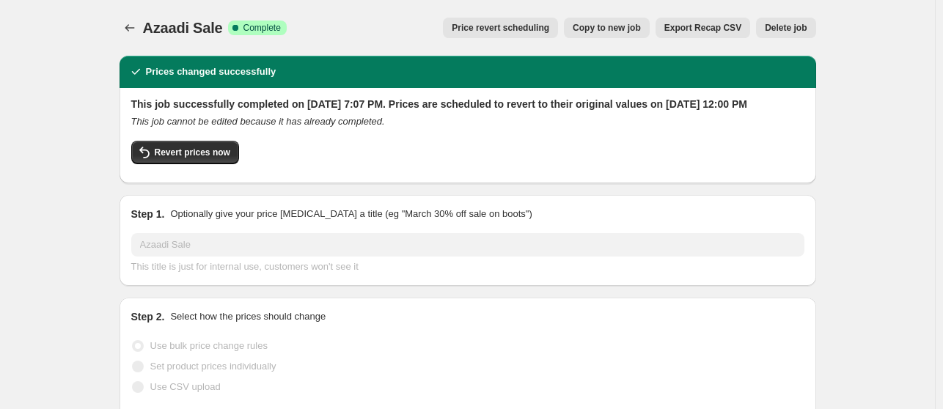
select select "percentage"
select select "tag"
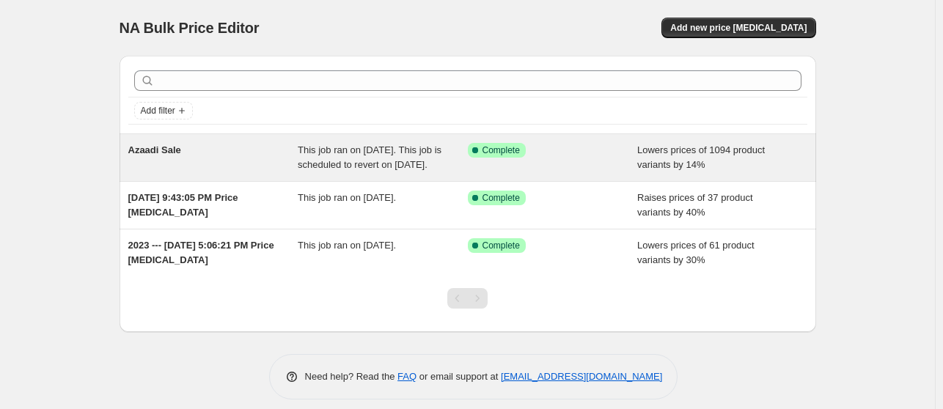
click at [621, 150] on div "Success Complete Complete" at bounding box center [553, 157] width 170 height 29
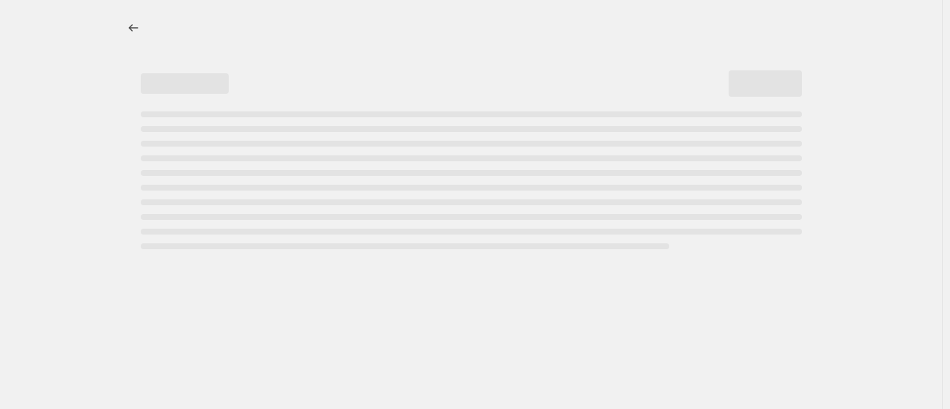
select select "percentage"
select select "tag"
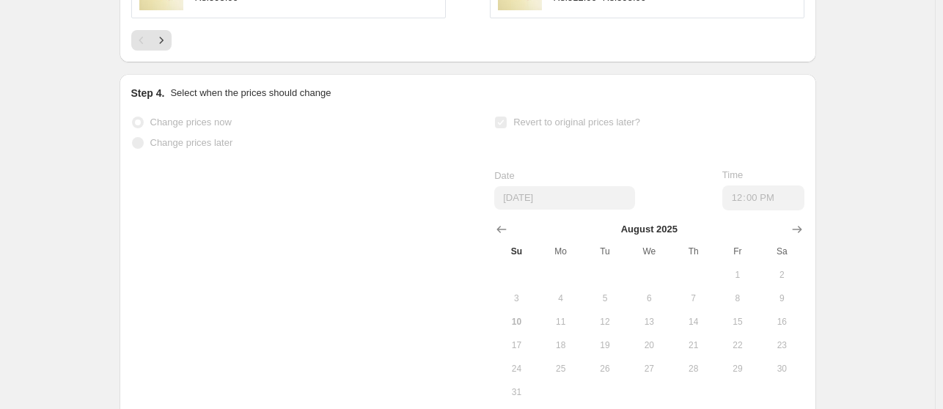
scroll to position [1615, 0]
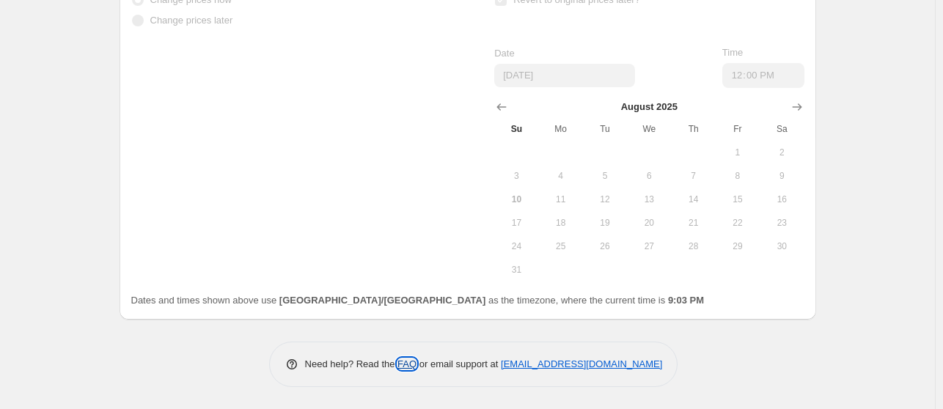
click at [411, 367] on link "FAQ" at bounding box center [406, 364] width 19 height 11
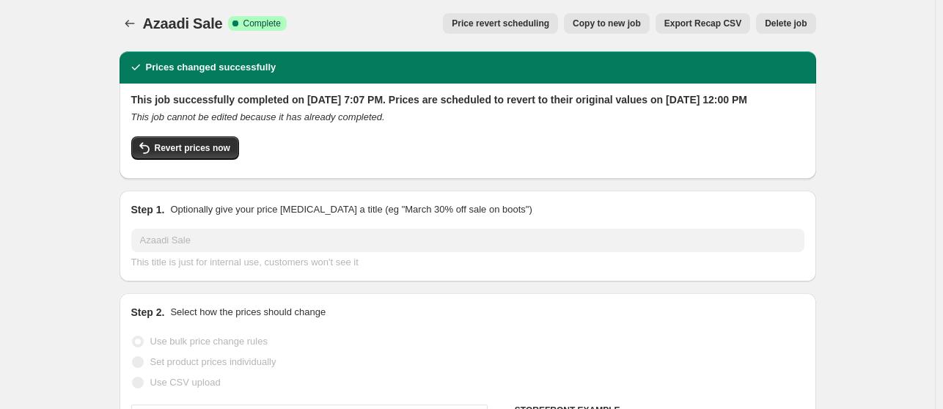
scroll to position [0, 0]
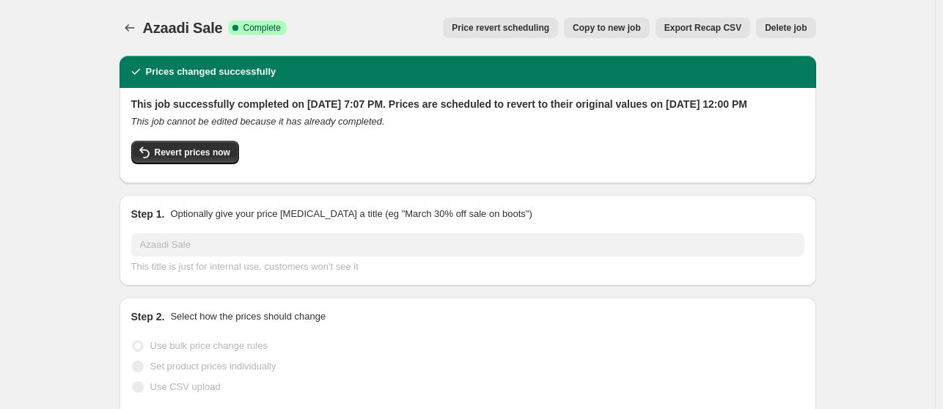
click at [361, 104] on h2 "This job successfully completed on [DATE] 7:07 PM. Prices are scheduled to reve…" at bounding box center [467, 104] width 673 height 15
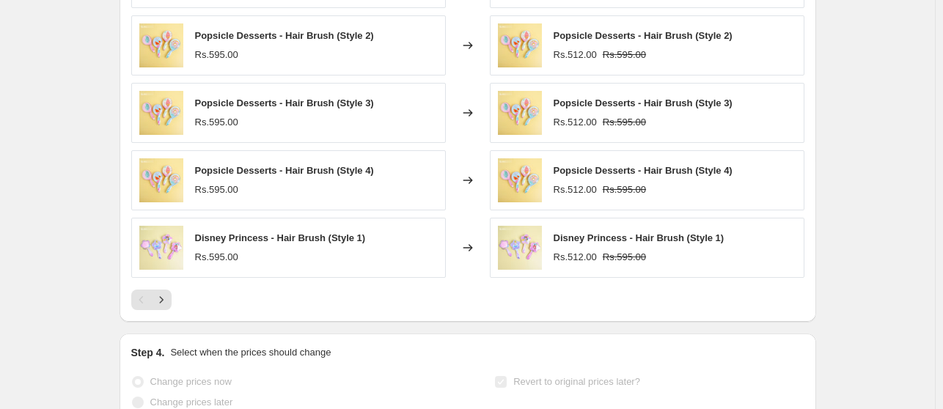
scroll to position [1235, 0]
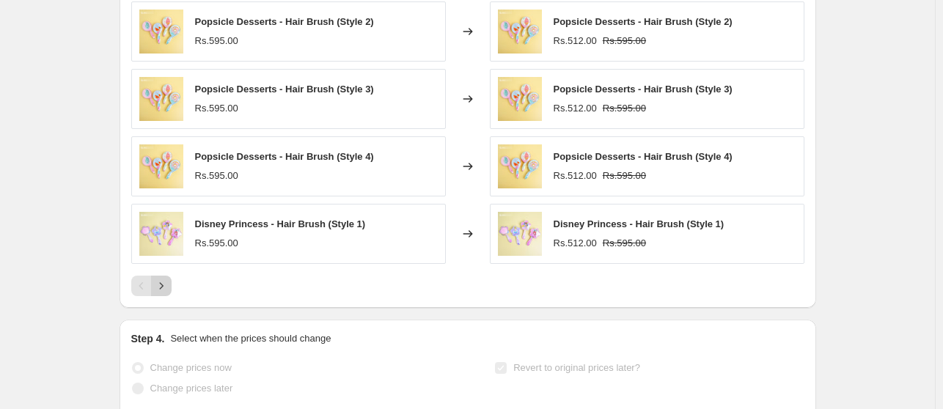
click at [169, 293] on icon "Next" at bounding box center [161, 286] width 15 height 15
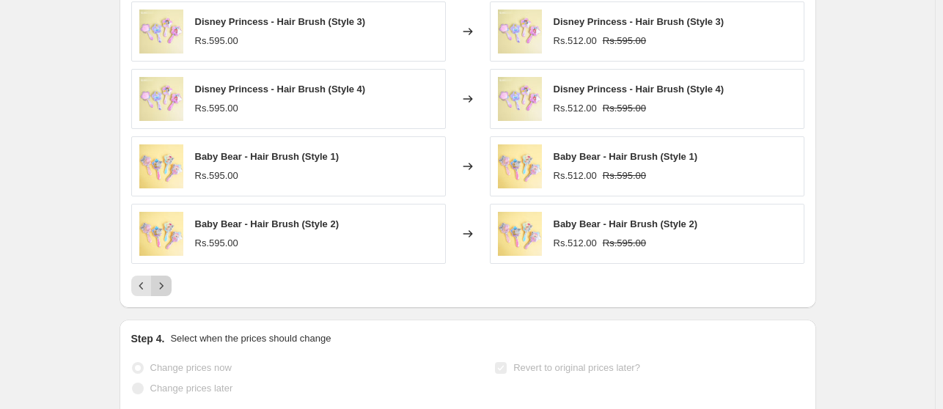
click at [169, 293] on icon "Next" at bounding box center [161, 286] width 15 height 15
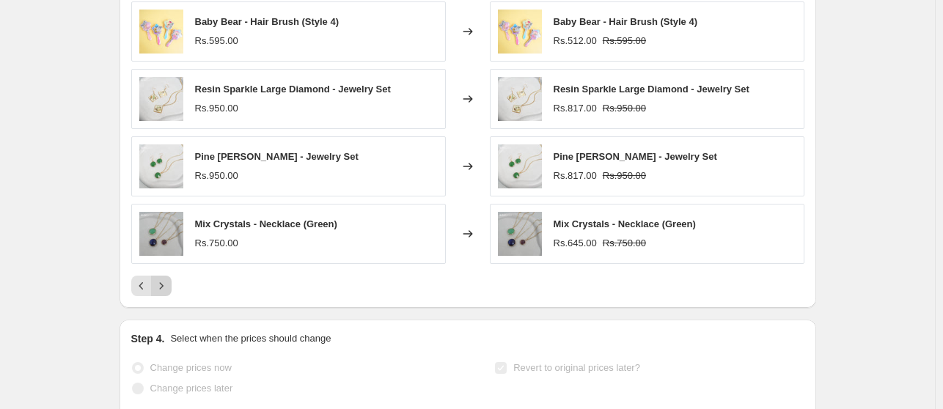
click at [169, 293] on icon "Next" at bounding box center [161, 286] width 15 height 15
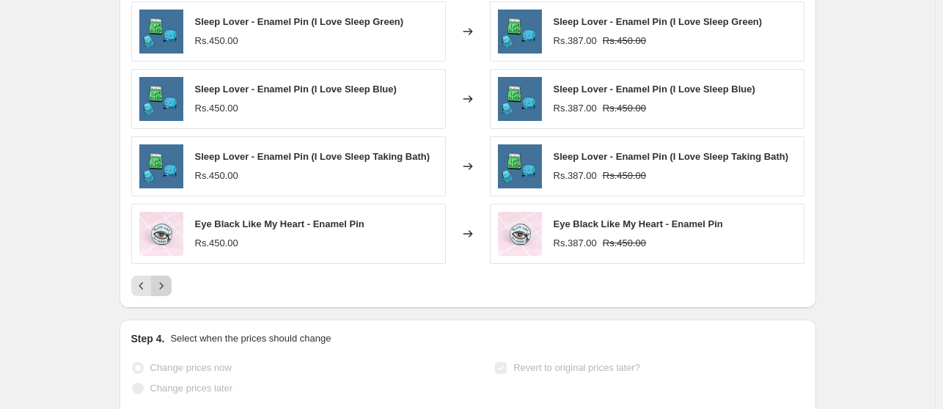
click at [169, 293] on icon "Next" at bounding box center [161, 286] width 15 height 15
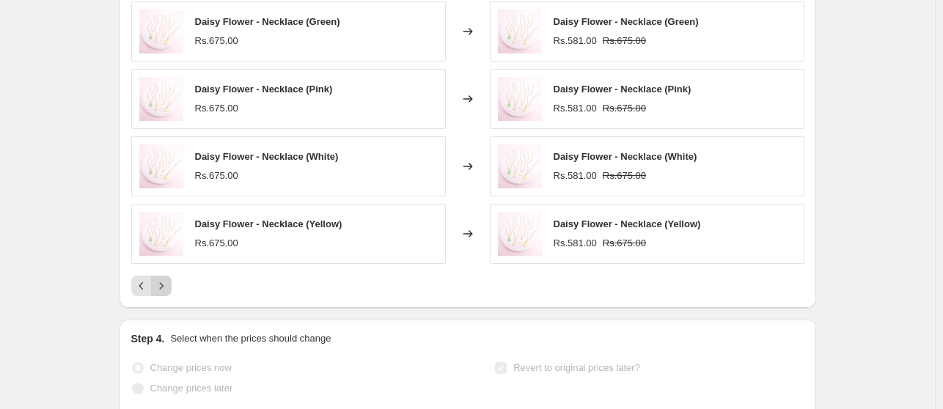
click at [169, 293] on icon "Next" at bounding box center [161, 286] width 15 height 15
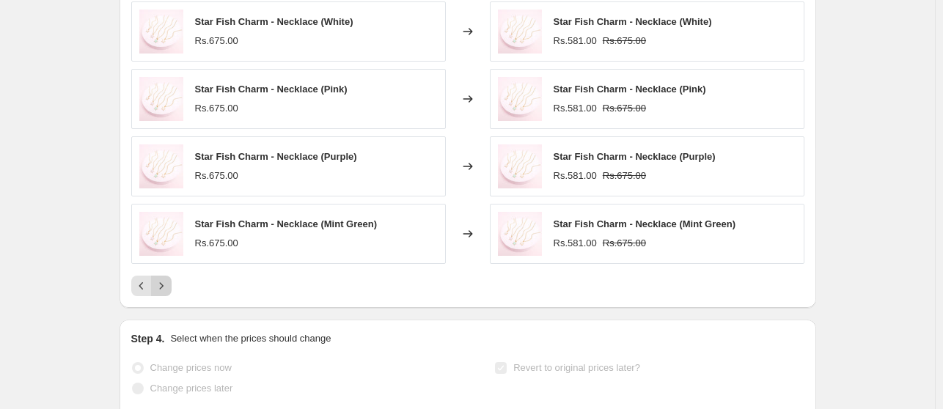
click at [169, 293] on icon "Next" at bounding box center [161, 286] width 15 height 15
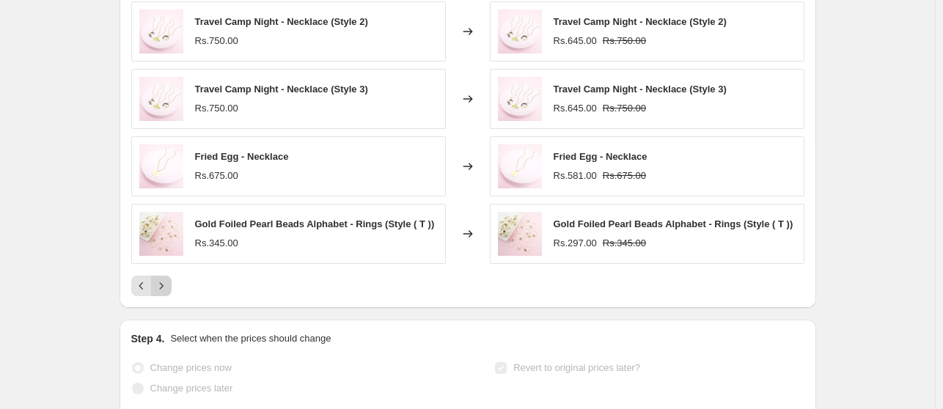
click at [169, 293] on icon "Next" at bounding box center [161, 286] width 15 height 15
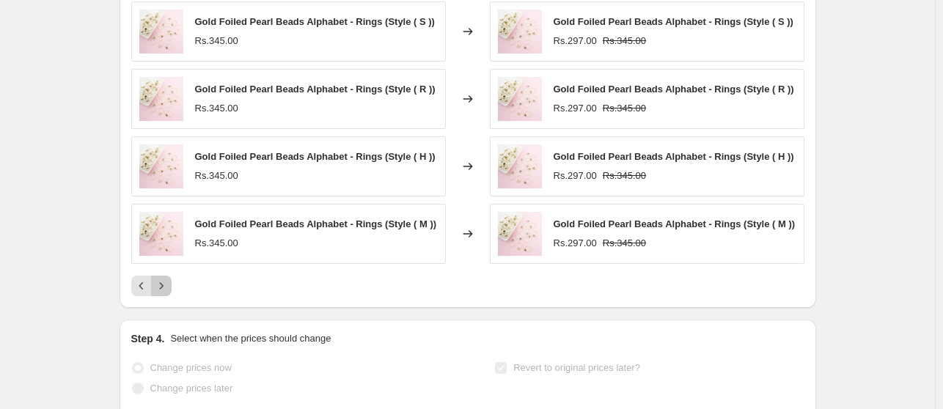
click at [169, 293] on icon "Next" at bounding box center [161, 286] width 15 height 15
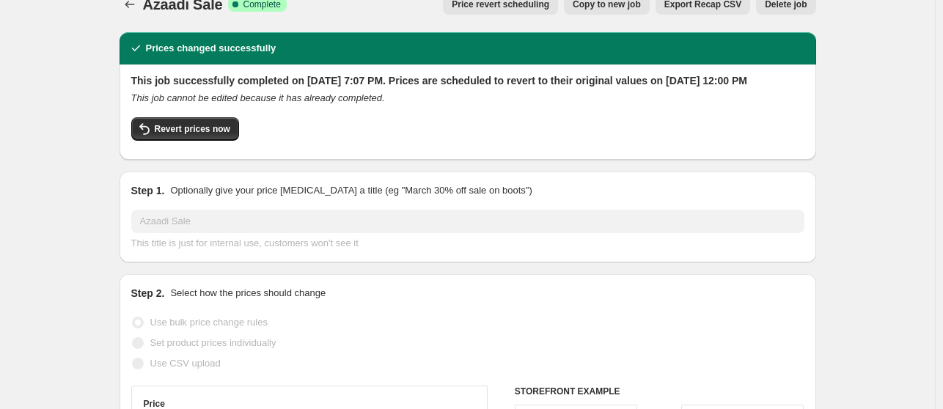
scroll to position [15, 0]
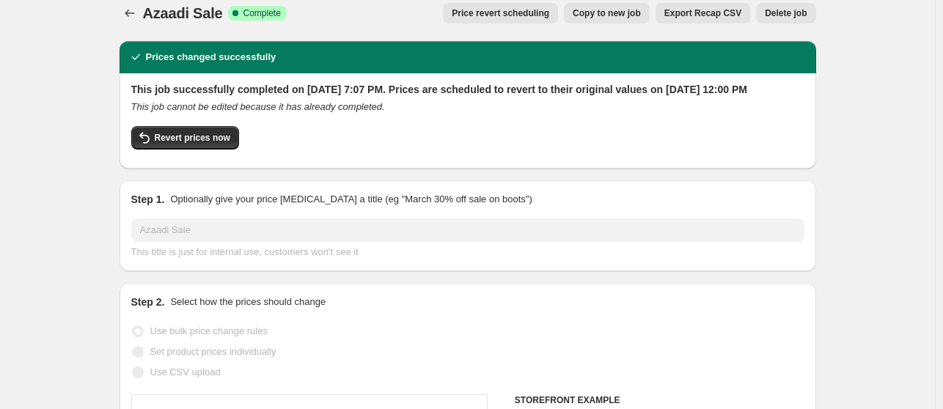
click at [441, 157] on div "Revert prices now" at bounding box center [467, 141] width 673 height 31
click at [603, 97] on h2 "This job successfully completed on [DATE] 7:07 PM. Prices are scheduled to reve…" at bounding box center [467, 89] width 673 height 15
click at [619, 14] on span "Copy to new job" at bounding box center [607, 13] width 68 height 12
select select "percentage"
select select "tag"
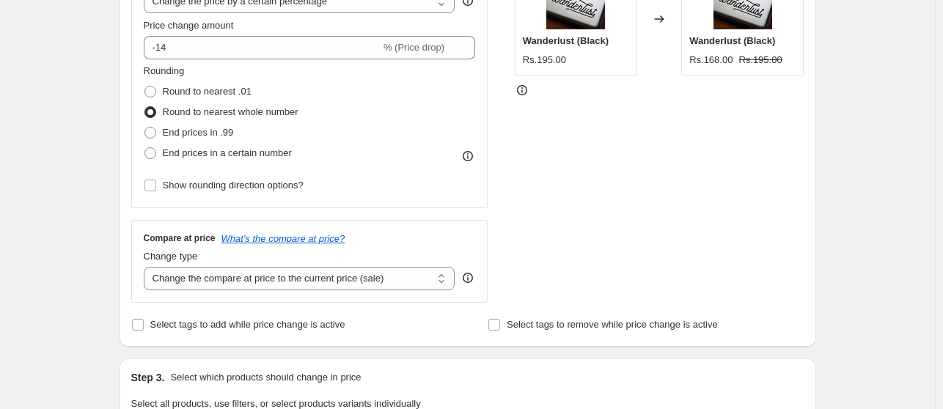
scroll to position [326, 0]
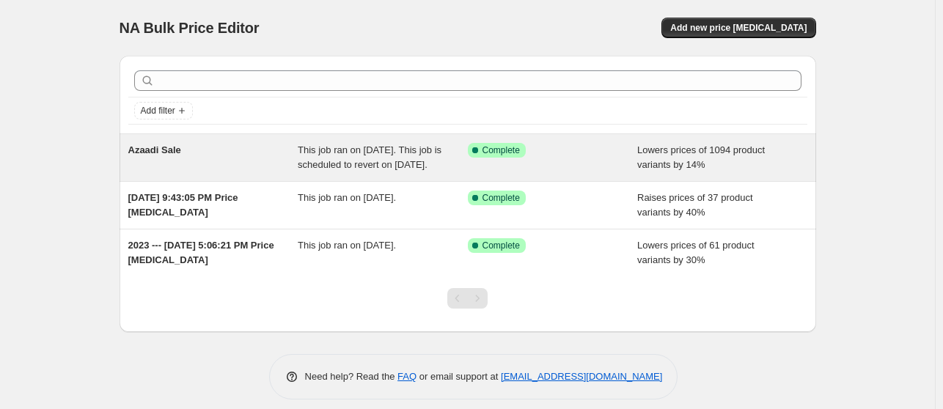
click at [476, 168] on div "Success Complete Complete" at bounding box center [553, 157] width 170 height 29
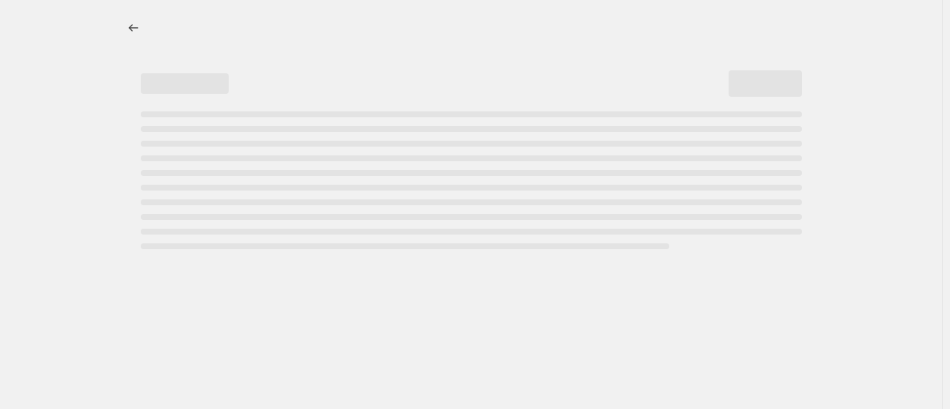
select select "percentage"
select select "tag"
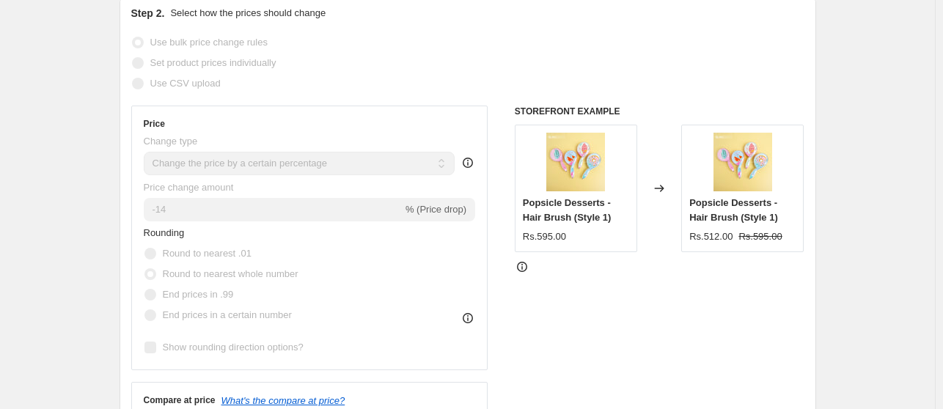
scroll to position [302, 0]
click at [397, 22] on div "Step 2. Select how the prices should change" at bounding box center [467, 14] width 673 height 15
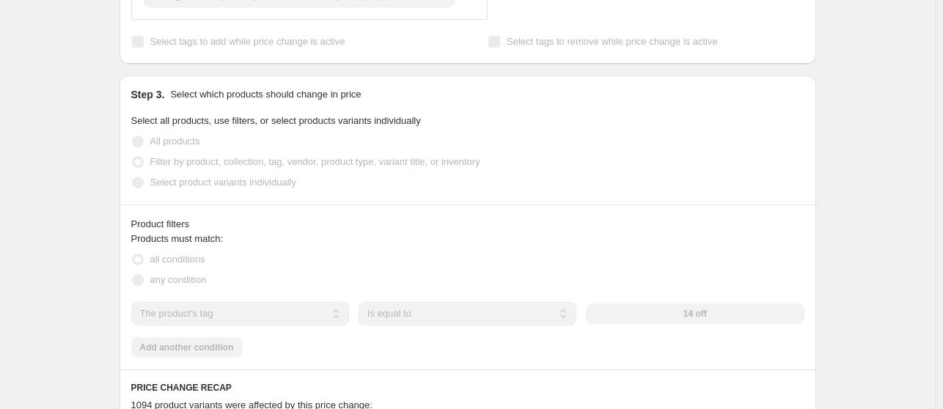
scroll to position [655, 0]
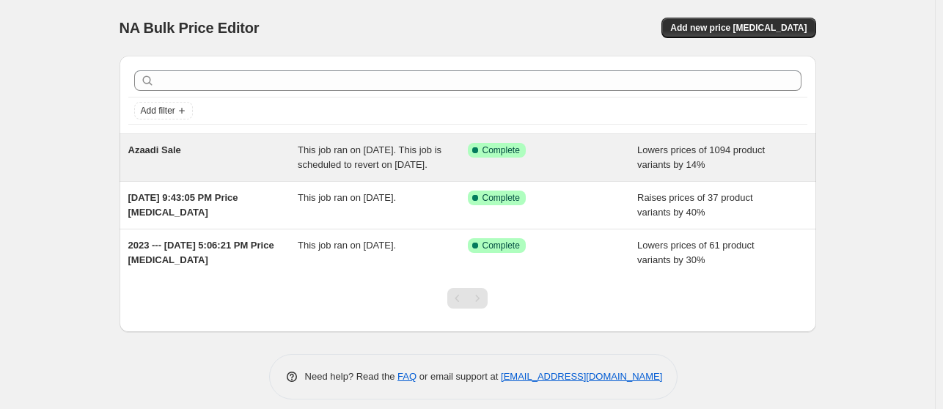
click at [226, 158] on div "Azaadi Sale" at bounding box center [213, 157] width 170 height 29
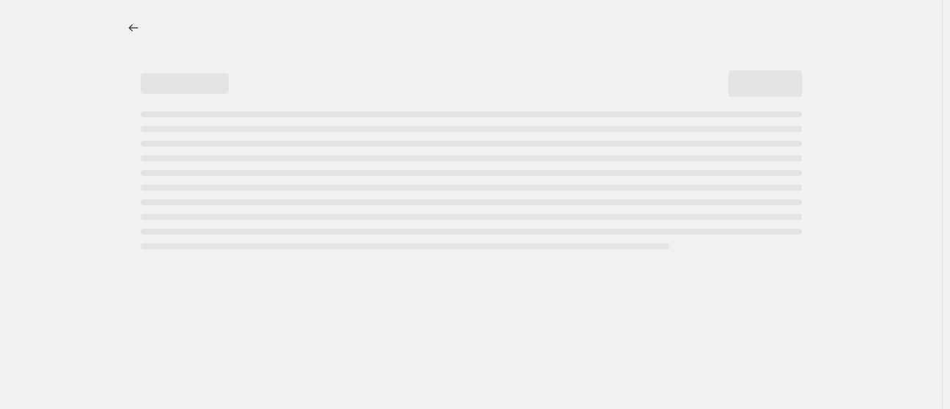
select select "percentage"
select select "tag"
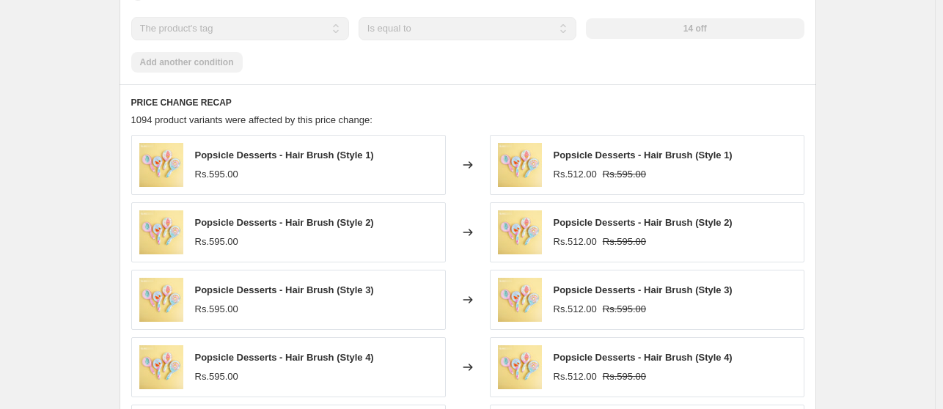
scroll to position [1024, 0]
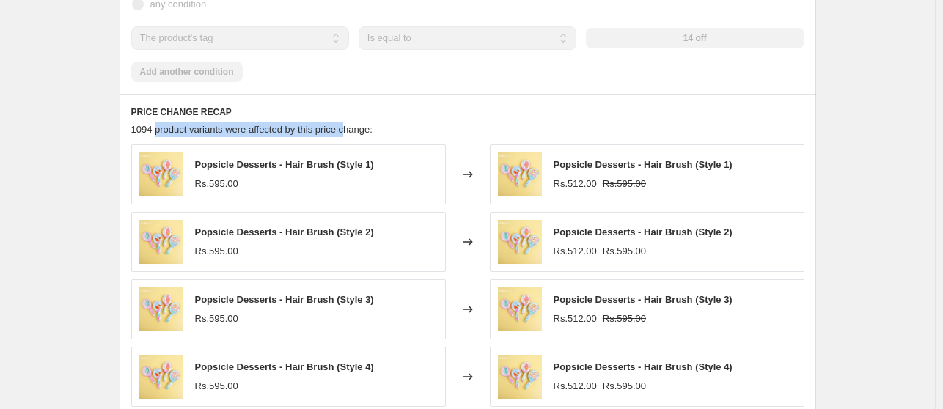
drag, startPoint x: 158, startPoint y: 147, endPoint x: 347, endPoint y: 135, distance: 188.8
click at [347, 135] on div "PRICE CHANGE RECAP 1094 product variants were affected by this price change: Po…" at bounding box center [468, 306] width 697 height 425
drag, startPoint x: 142, startPoint y: 142, endPoint x: 326, endPoint y: 138, distance: 184.1
click at [326, 135] on span "1094 product variants were affected by this price change:" at bounding box center [251, 129] width 241 height 11
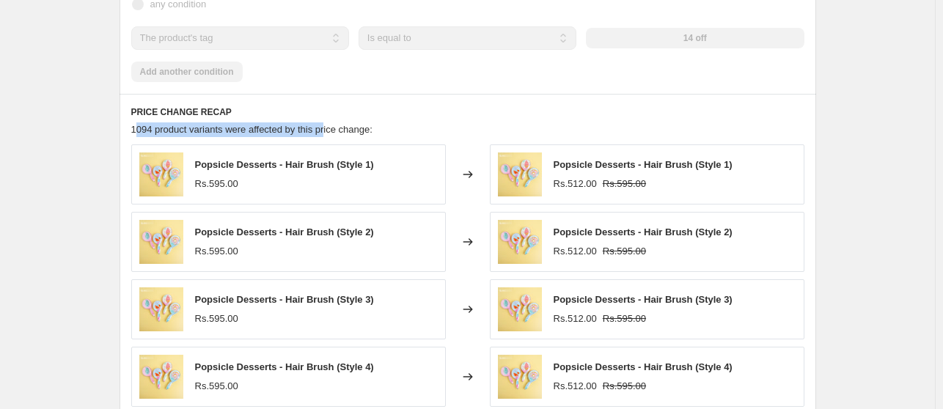
click at [326, 135] on span "1094 product variants were affected by this price change:" at bounding box center [251, 129] width 241 height 11
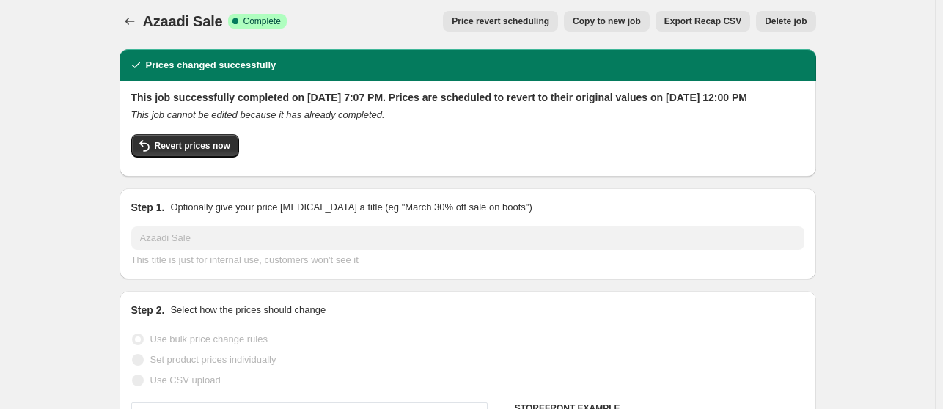
scroll to position [0, 0]
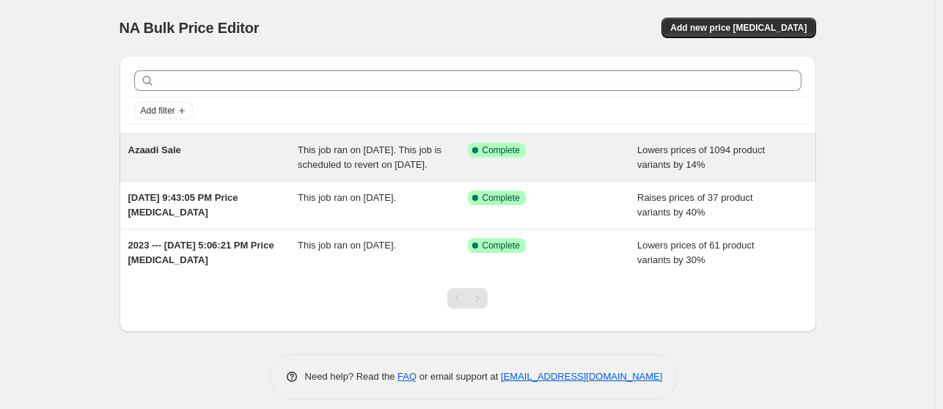
click at [432, 160] on span "This job ran on August 10, 2025. This job is scheduled to revert on August 15, …" at bounding box center [370, 157] width 144 height 26
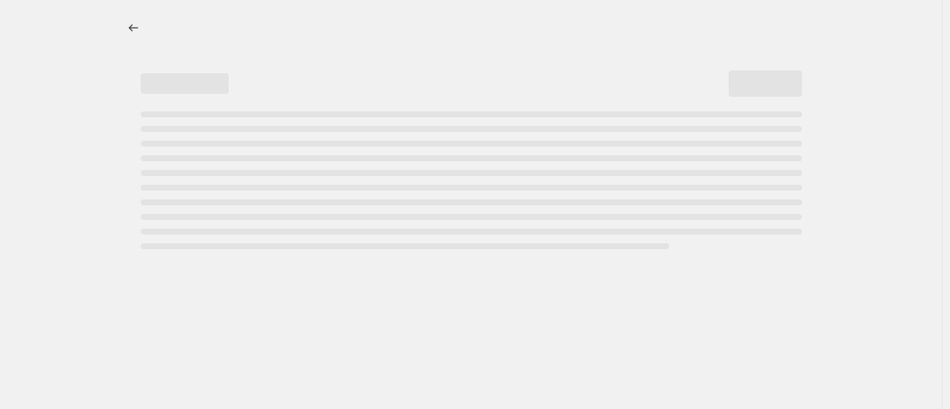
select select "percentage"
select select "tag"
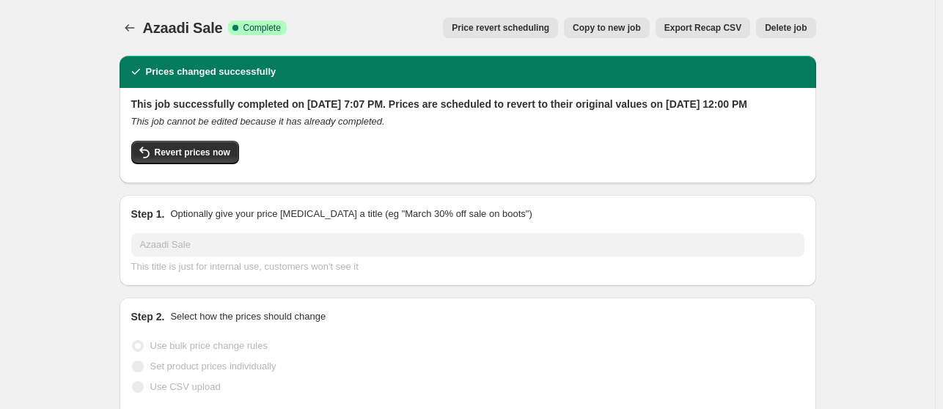
click at [614, 30] on span "Copy to new job" at bounding box center [607, 28] width 68 height 12
select select "percentage"
select select "tag"
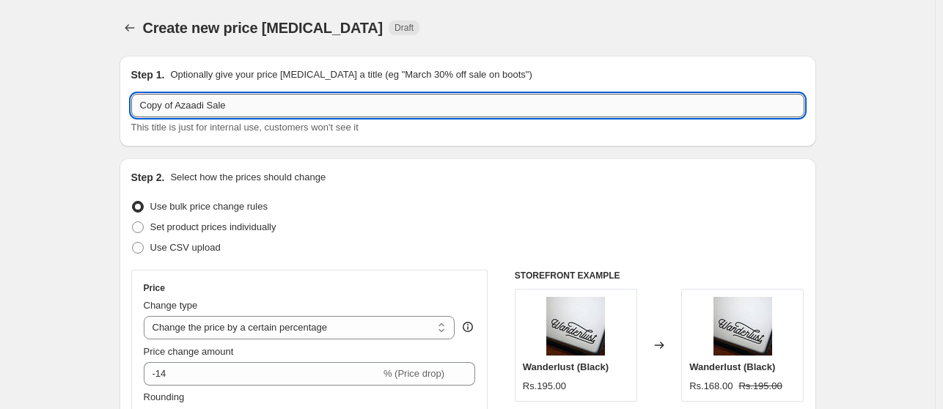
click at [286, 109] on input "Copy of Azaadi Sale" at bounding box center [467, 105] width 673 height 23
click at [180, 109] on input "Copy of Azaadi Sale 2" at bounding box center [467, 105] width 673 height 23
type input "Azaadi Sale 2"
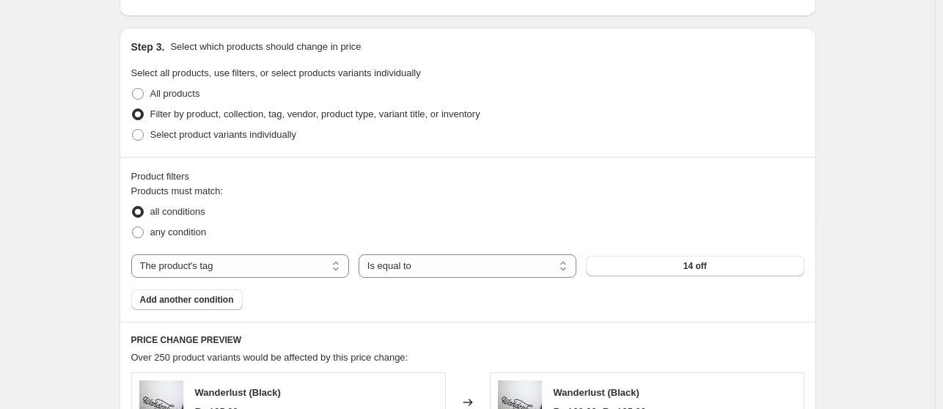
scroll to position [668, 0]
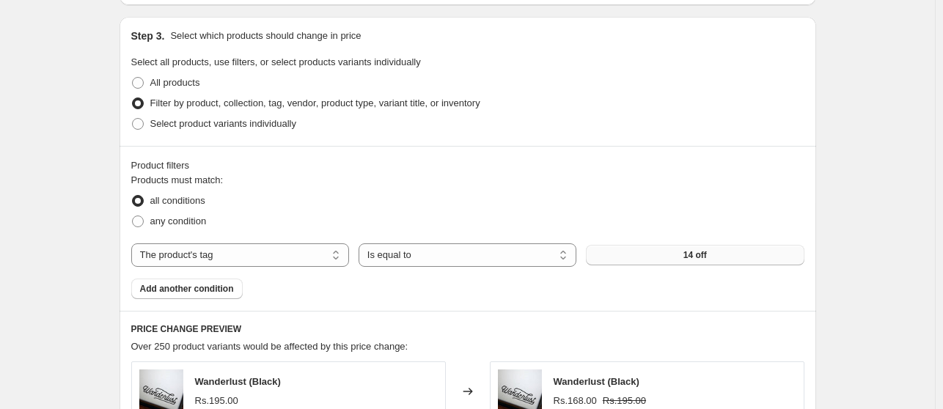
click at [722, 251] on button "14 off" at bounding box center [695, 255] width 218 height 21
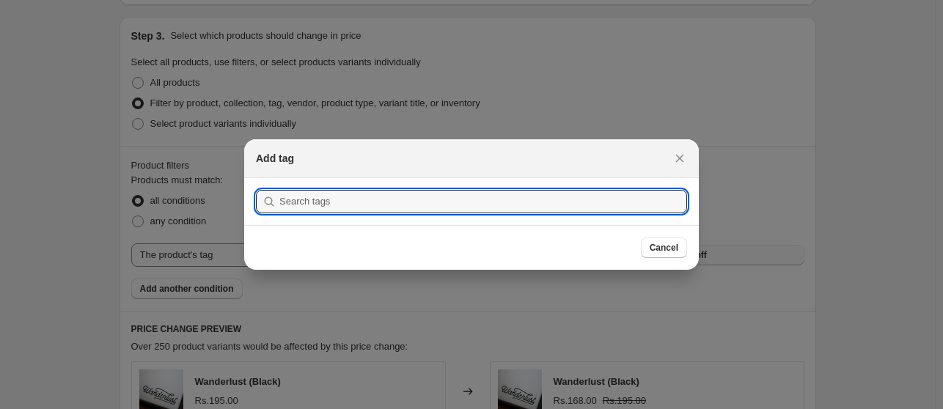
scroll to position [0, 0]
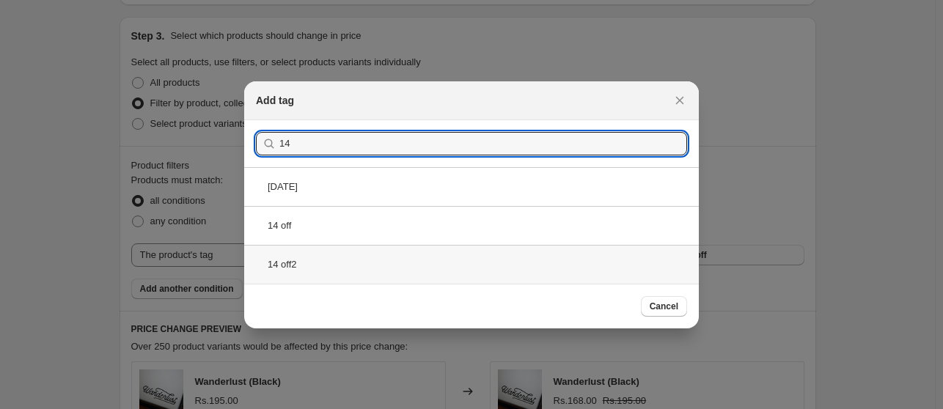
type input "14"
click at [377, 254] on div "14 off2" at bounding box center [471, 264] width 455 height 39
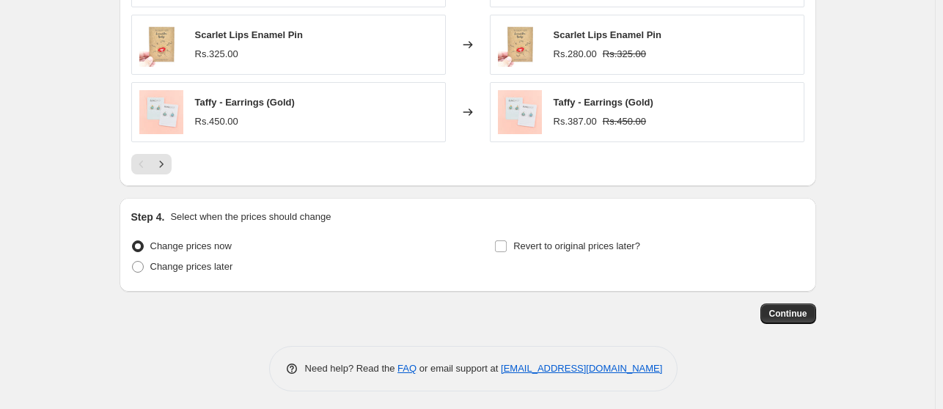
scroll to position [1218, 0]
click at [512, 239] on label "Revert to original prices later?" at bounding box center [567, 245] width 146 height 21
click at [507, 240] on input "Revert to original prices later?" at bounding box center [501, 246] width 12 height 12
checkbox input "true"
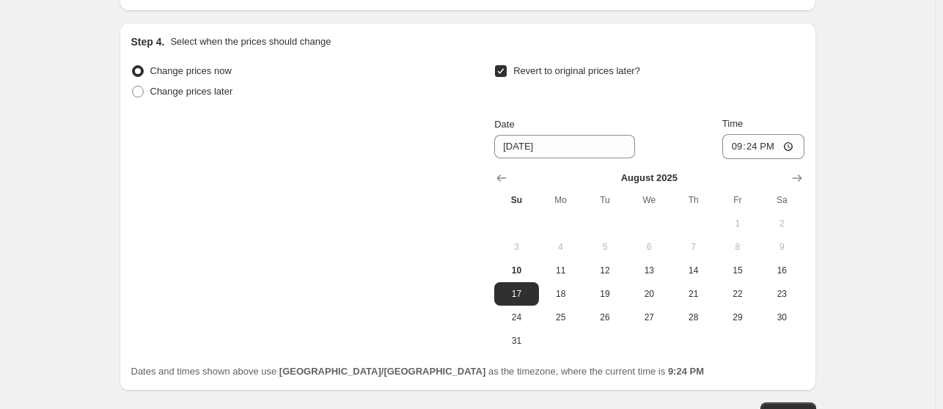
scroll to position [1393, 0]
click at [747, 260] on button "15" at bounding box center [738, 269] width 44 height 23
type input "[DATE]"
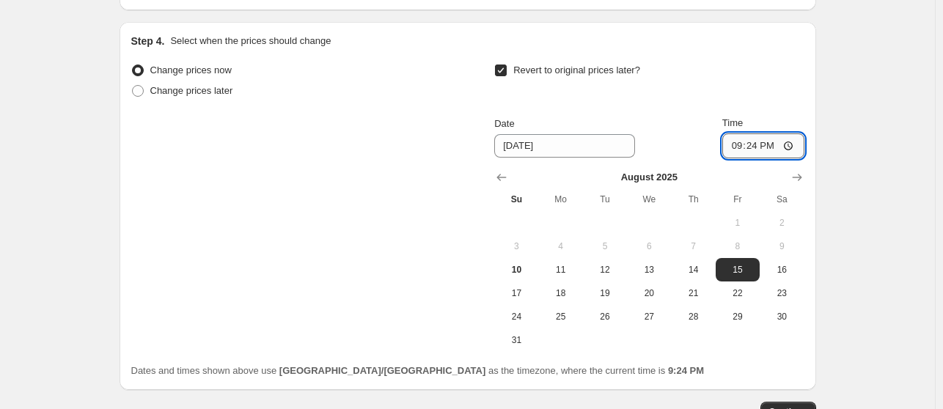
click at [768, 147] on input "21:24" at bounding box center [763, 145] width 82 height 25
click at [752, 143] on input "21:24" at bounding box center [763, 145] width 82 height 25
click at [792, 145] on input "21:24" at bounding box center [763, 145] width 82 height 25
type input "12:00"
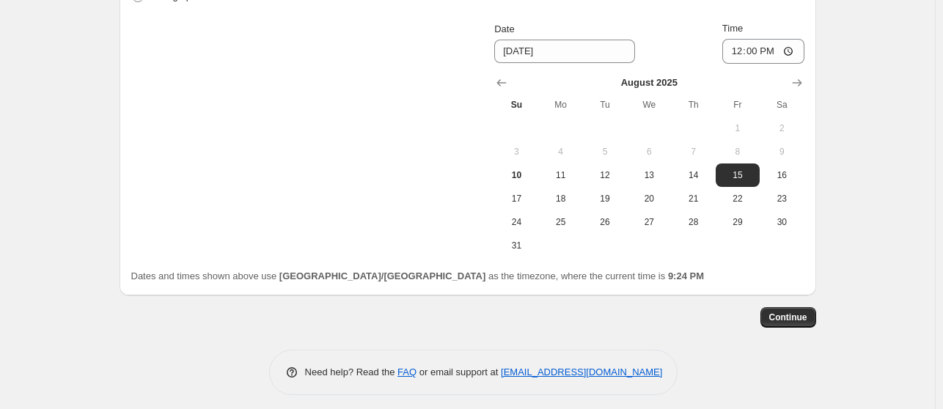
scroll to position [1493, 0]
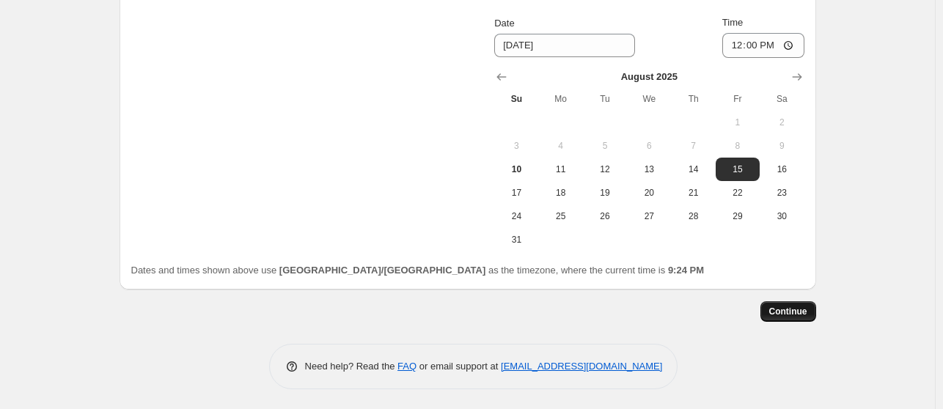
click at [795, 312] on span "Continue" at bounding box center [788, 312] width 38 height 12
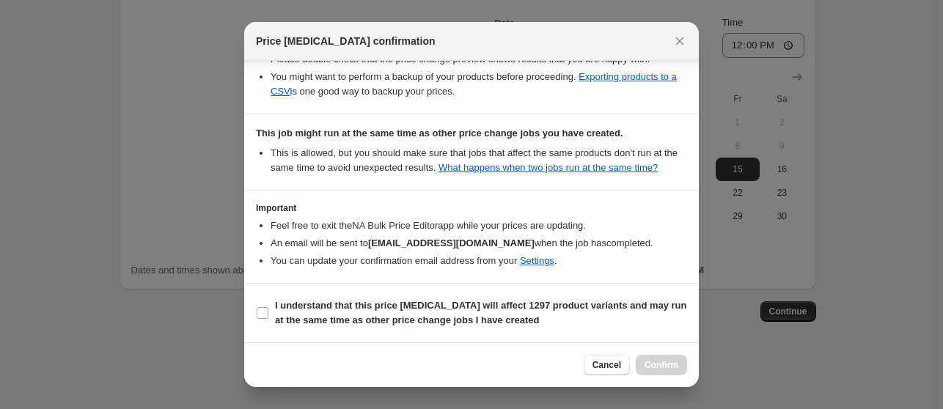
scroll to position [302, 0]
click at [358, 315] on b "I understand that this price change job will affect 1297 product variants and m…" at bounding box center [481, 313] width 412 height 26
click at [268, 315] on input "I understand that this price change job will affect 1297 product variants and m…" at bounding box center [263, 313] width 12 height 12
checkbox input "true"
click at [669, 372] on button "Confirm" at bounding box center [661, 365] width 51 height 21
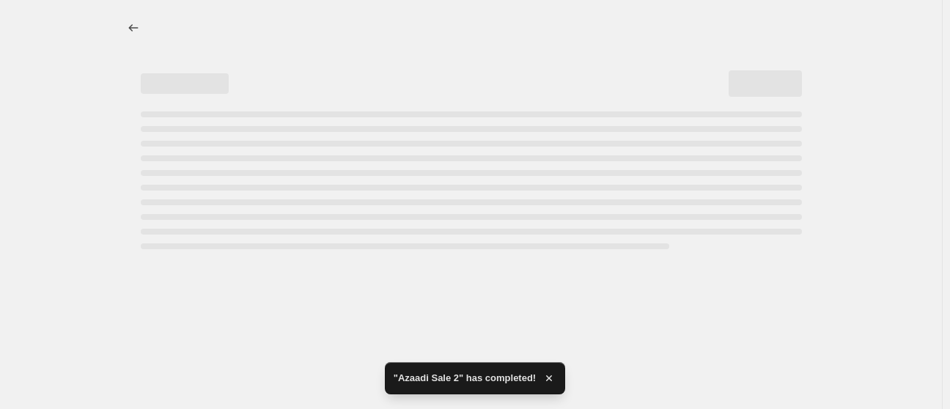
select select "percentage"
select select "tag"
